Goal: Task Accomplishment & Management: Manage account settings

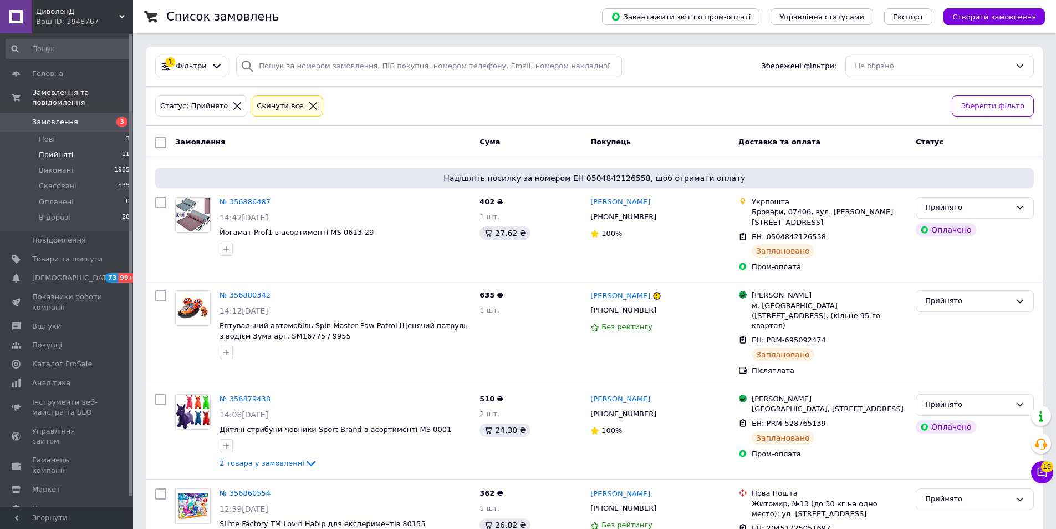
click at [50, 150] on span "Прийняті" at bounding box center [56, 155] width 34 height 10
click at [48, 134] on span "Нові" at bounding box center [47, 139] width 16 height 10
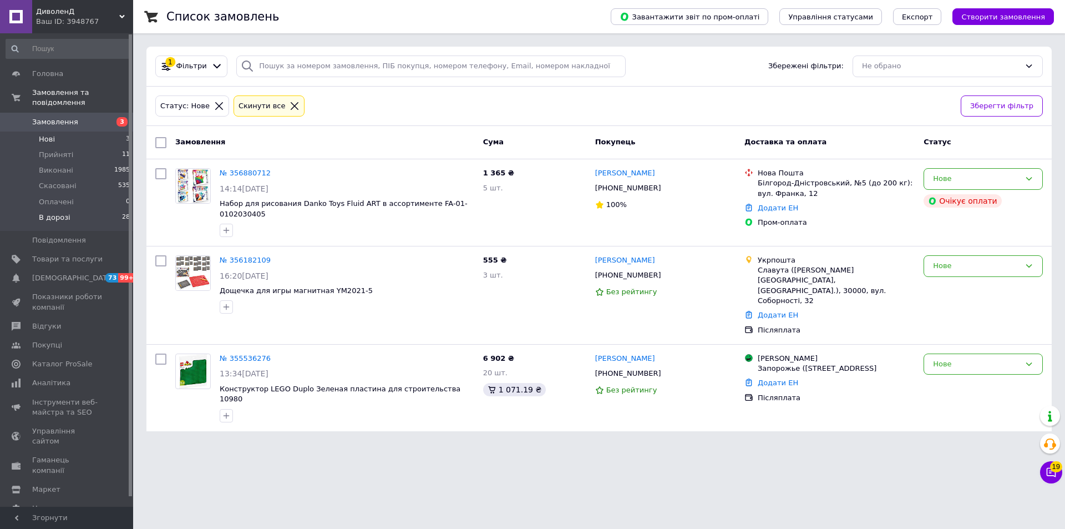
click at [52, 212] on span "В дорозі" at bounding box center [55, 217] width 32 height 10
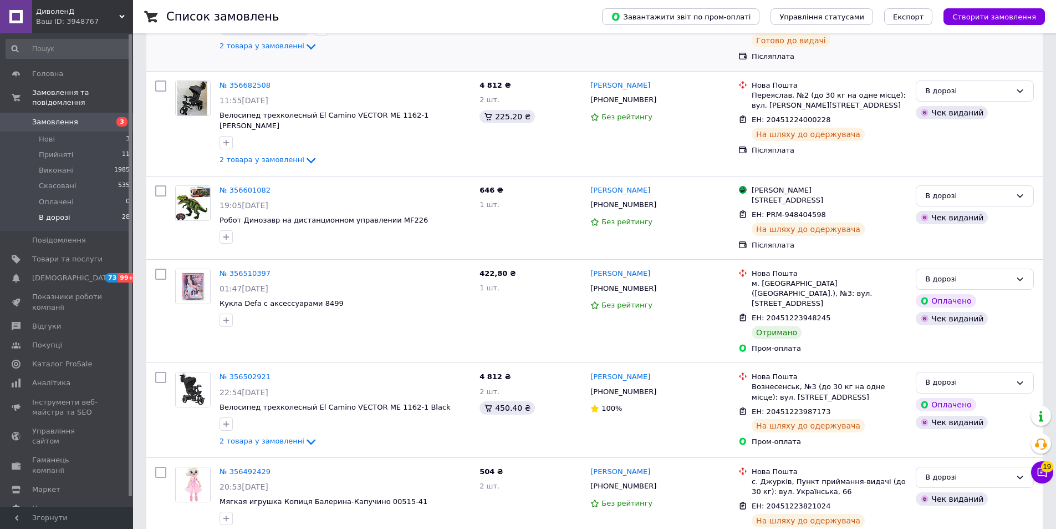
scroll to position [222, 0]
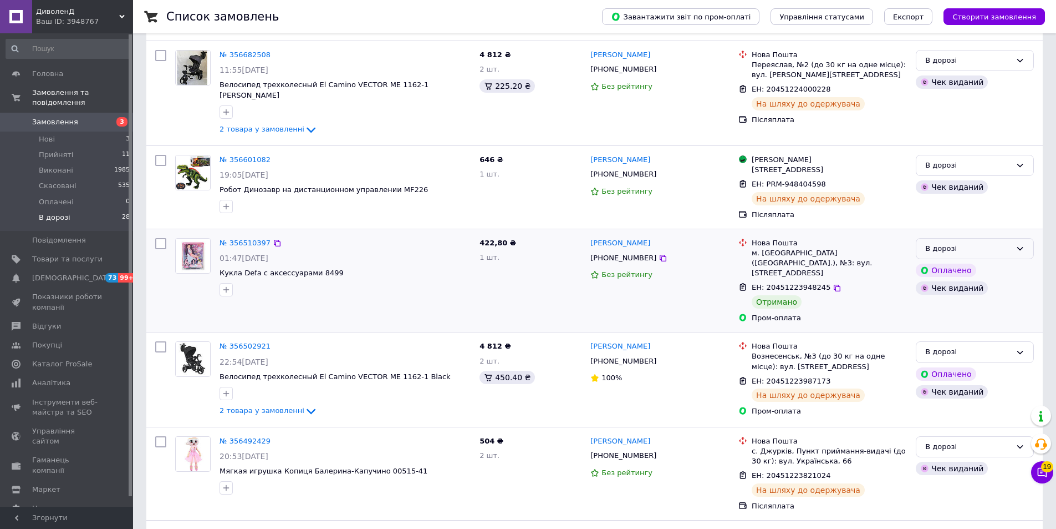
click at [988, 243] on div "В дорозі" at bounding box center [969, 249] width 86 height 12
click at [936, 282] on li "Виконано" at bounding box center [975, 292] width 117 height 21
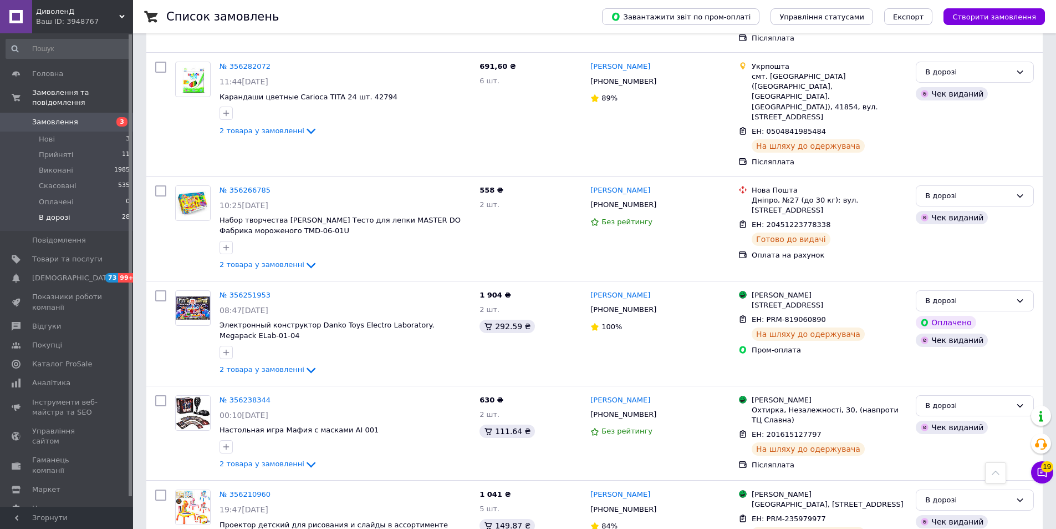
scroll to position [1586, 0]
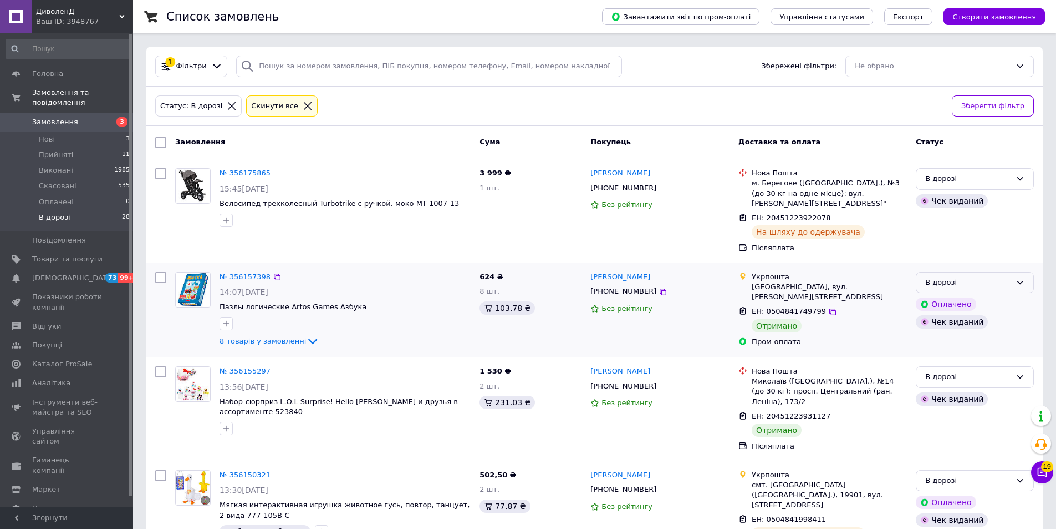
click at [979, 277] on div "В дорозі" at bounding box center [969, 283] width 86 height 12
click at [949, 316] on li "Виконано" at bounding box center [975, 326] width 117 height 21
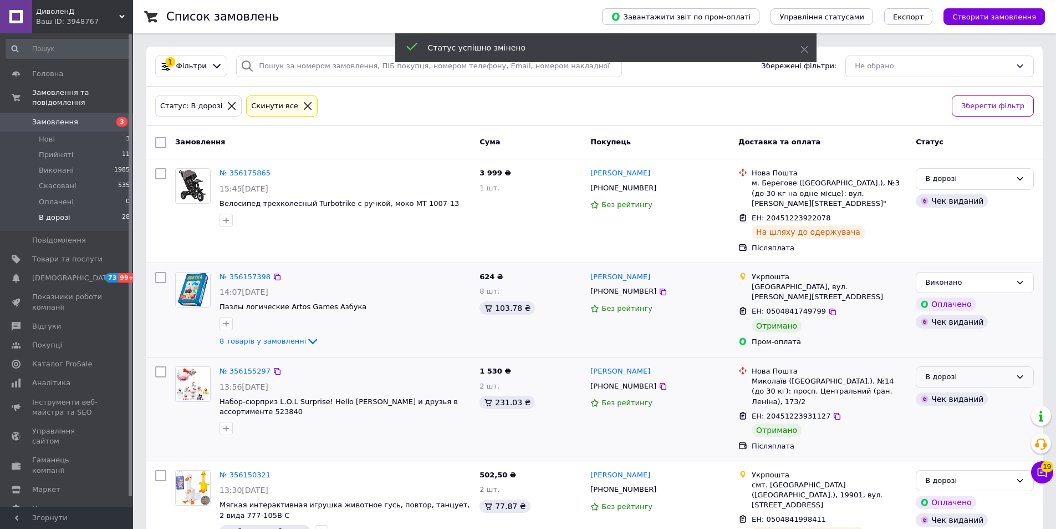
click at [949, 371] on div "В дорозі" at bounding box center [969, 377] width 86 height 12
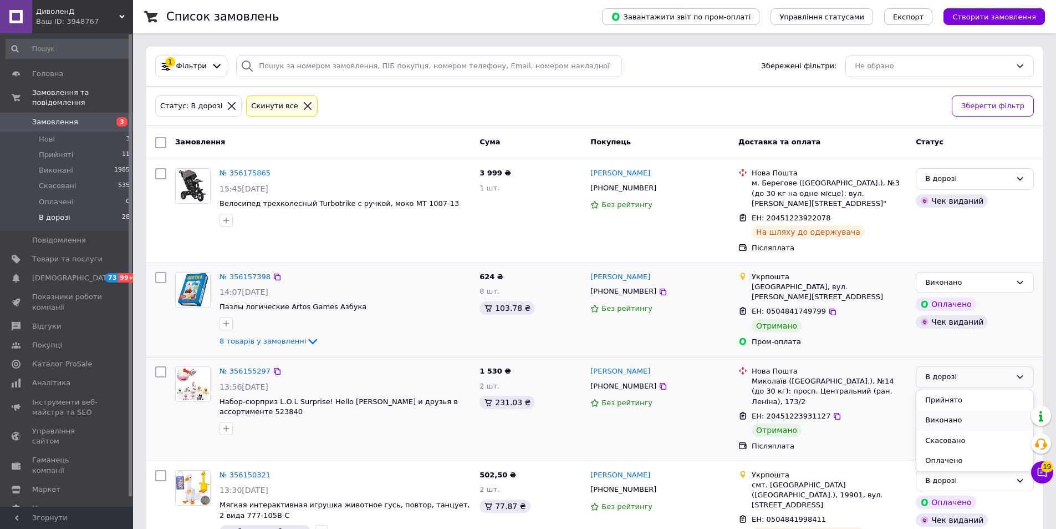
click at [940, 410] on li "Виконано" at bounding box center [975, 420] width 117 height 21
click at [53, 150] on span "Прийняті" at bounding box center [56, 155] width 34 height 10
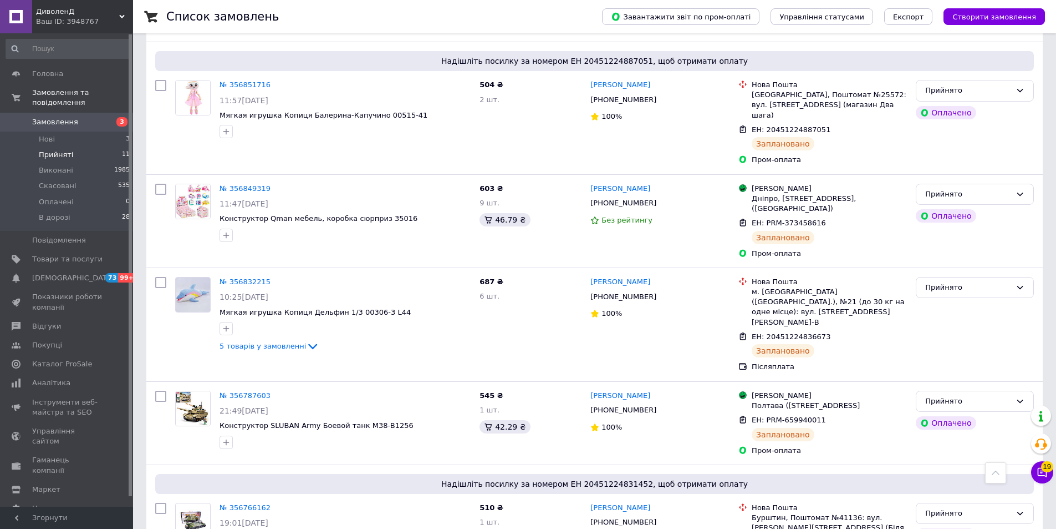
scroll to position [770, 0]
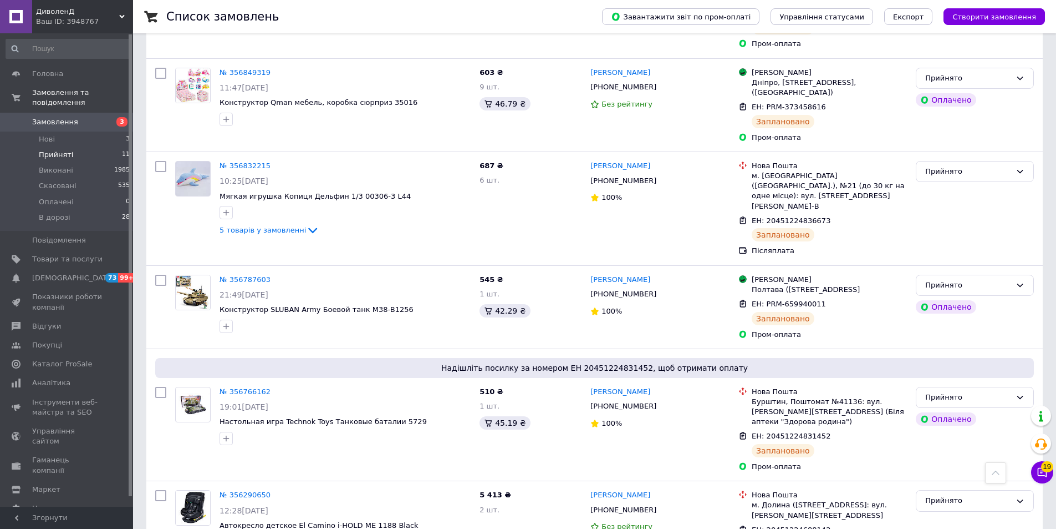
click at [60, 150] on span "Прийняті" at bounding box center [56, 155] width 34 height 10
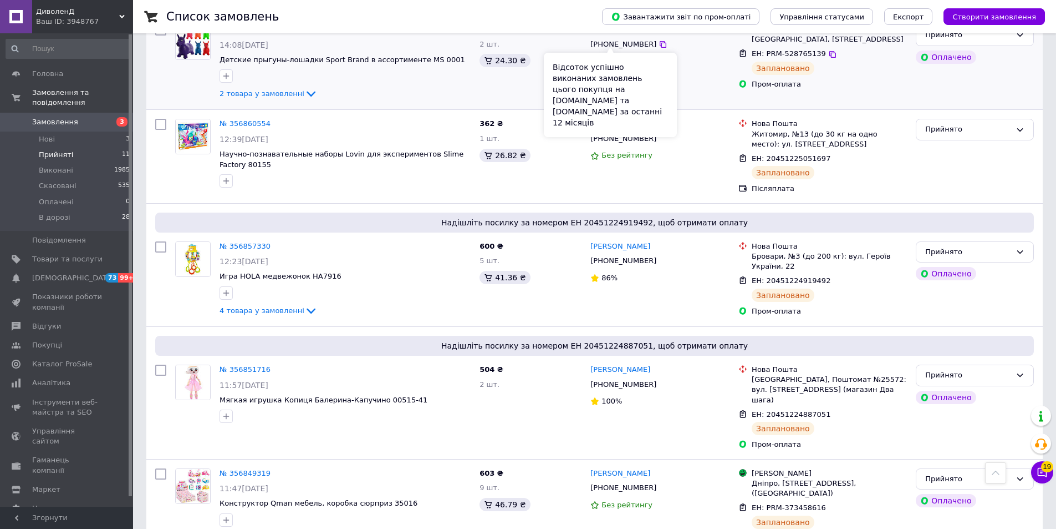
scroll to position [215, 0]
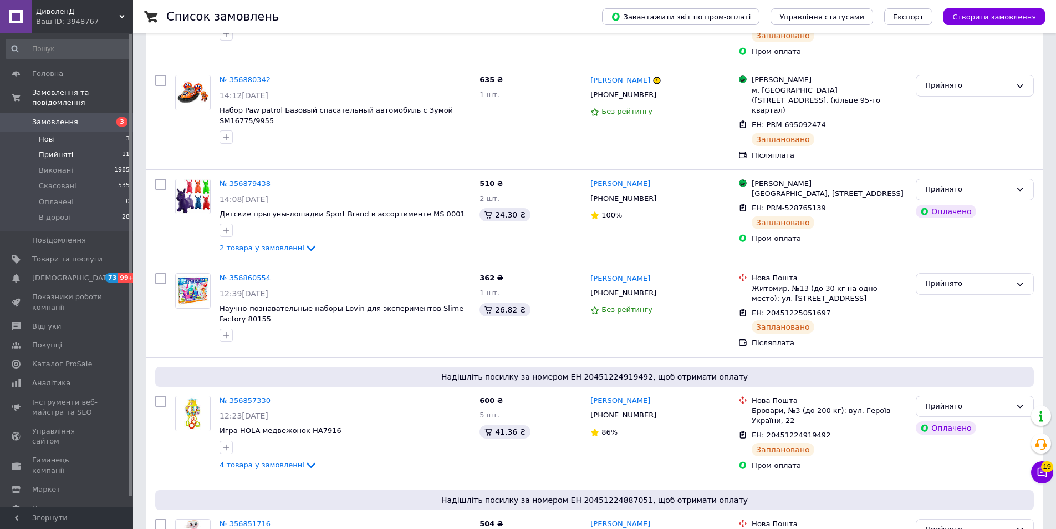
click at [51, 134] on span "Нові" at bounding box center [47, 139] width 16 height 10
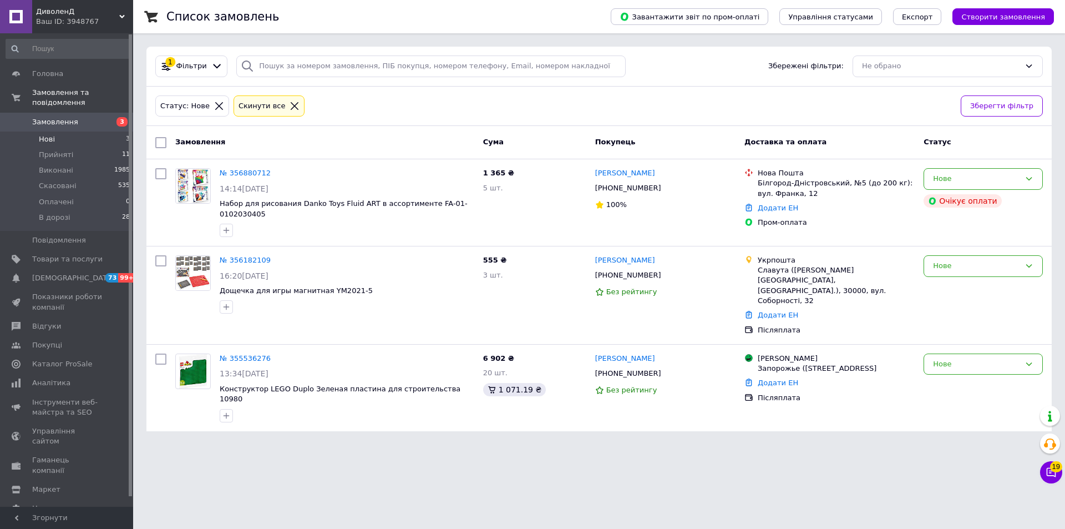
click at [60, 131] on li "Нові 3" at bounding box center [68, 139] width 136 height 16
click at [50, 150] on span "Прийняті" at bounding box center [56, 155] width 34 height 10
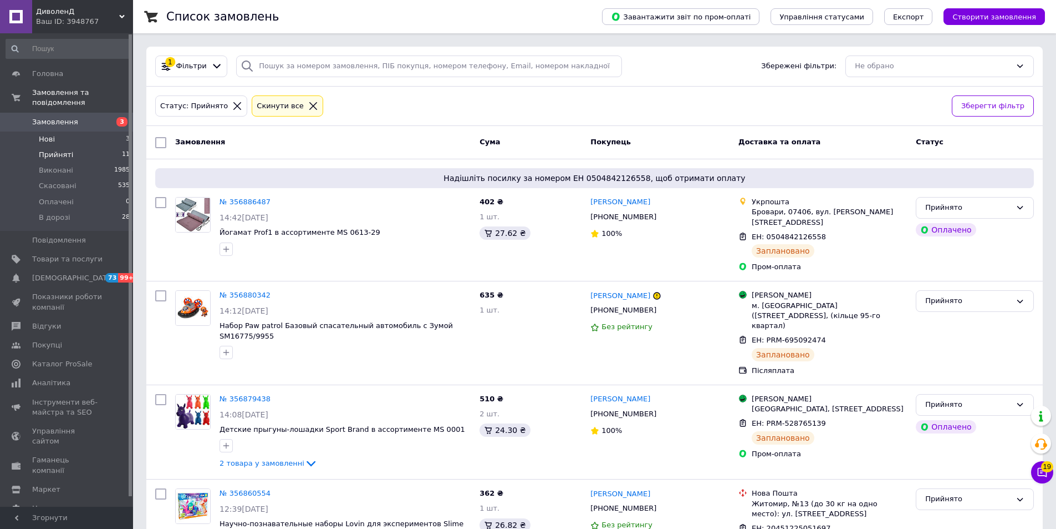
click at [45, 134] on span "Нові" at bounding box center [47, 139] width 16 height 10
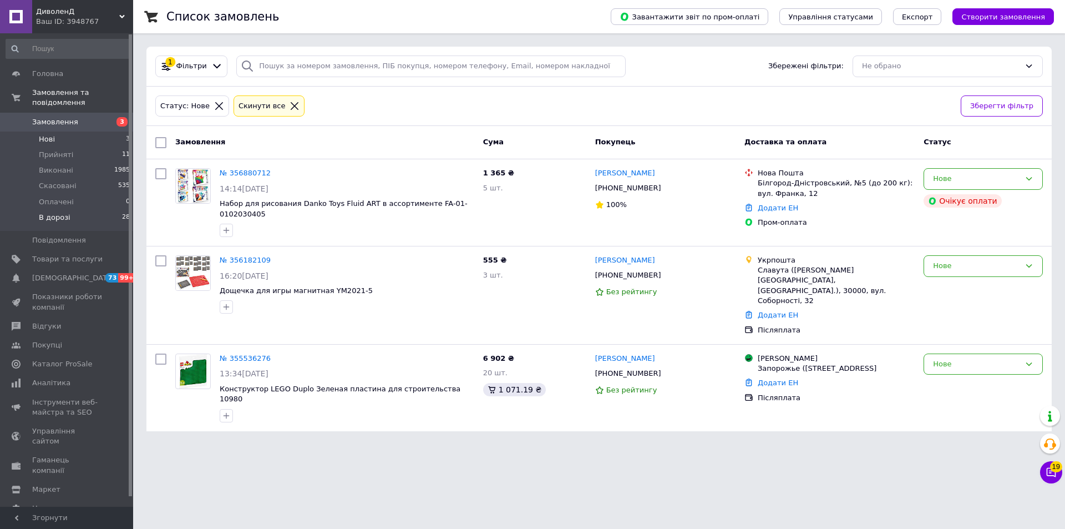
click at [39, 212] on span "В дорозі" at bounding box center [55, 217] width 32 height 10
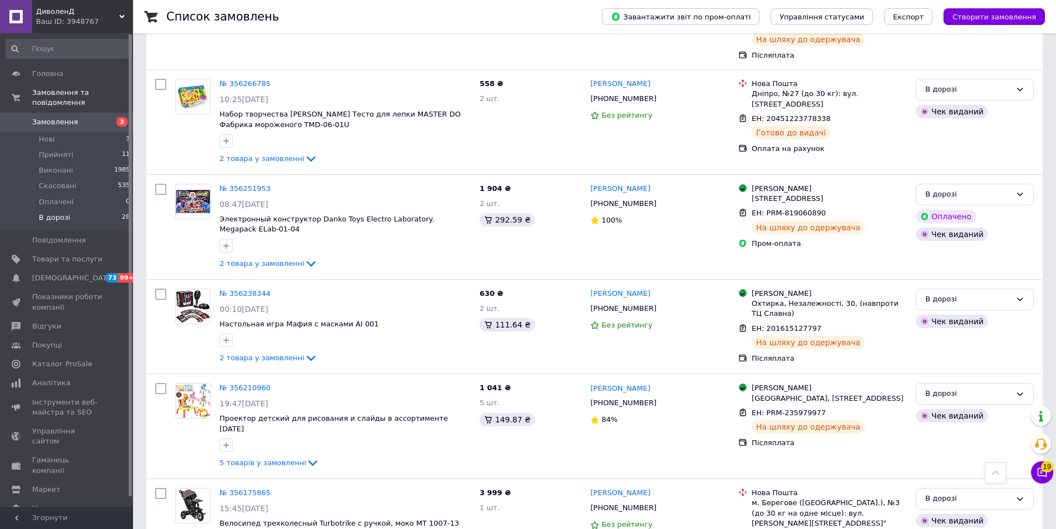
scroll to position [1586, 0]
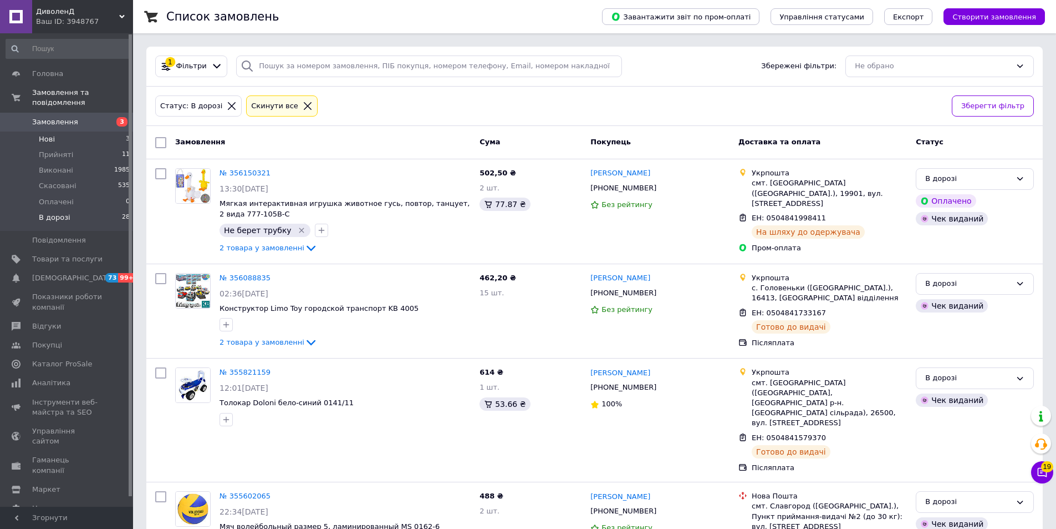
click at [47, 134] on span "Нові" at bounding box center [47, 139] width 16 height 10
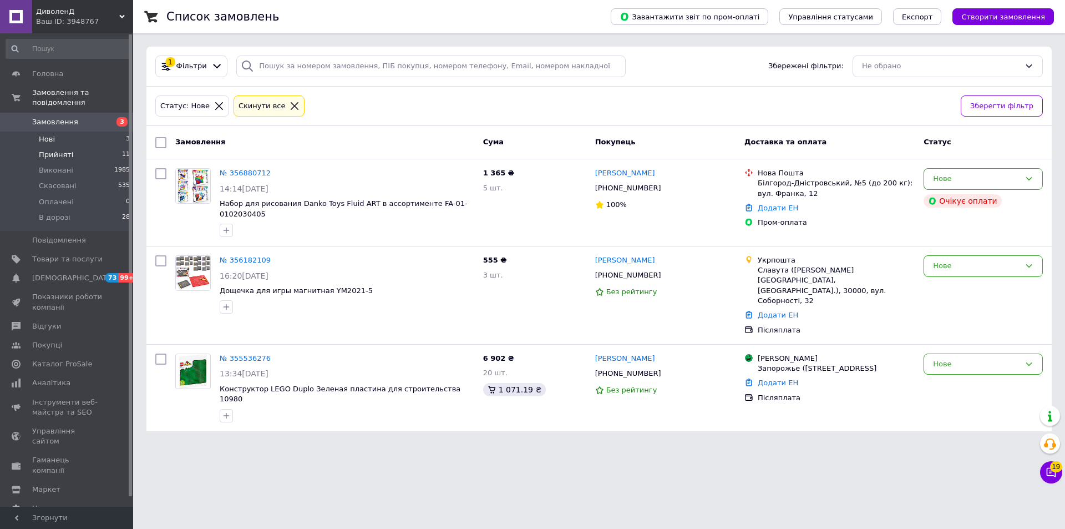
click at [67, 150] on span "Прийняті" at bounding box center [56, 155] width 34 height 10
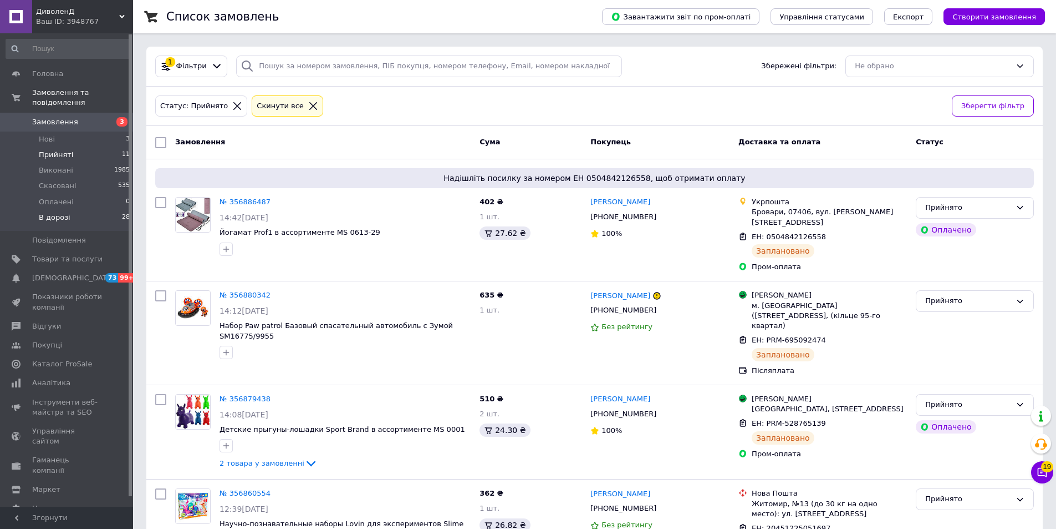
click at [57, 212] on span "В дорозі" at bounding box center [55, 217] width 32 height 10
